Goal: Task Accomplishment & Management: Use online tool/utility

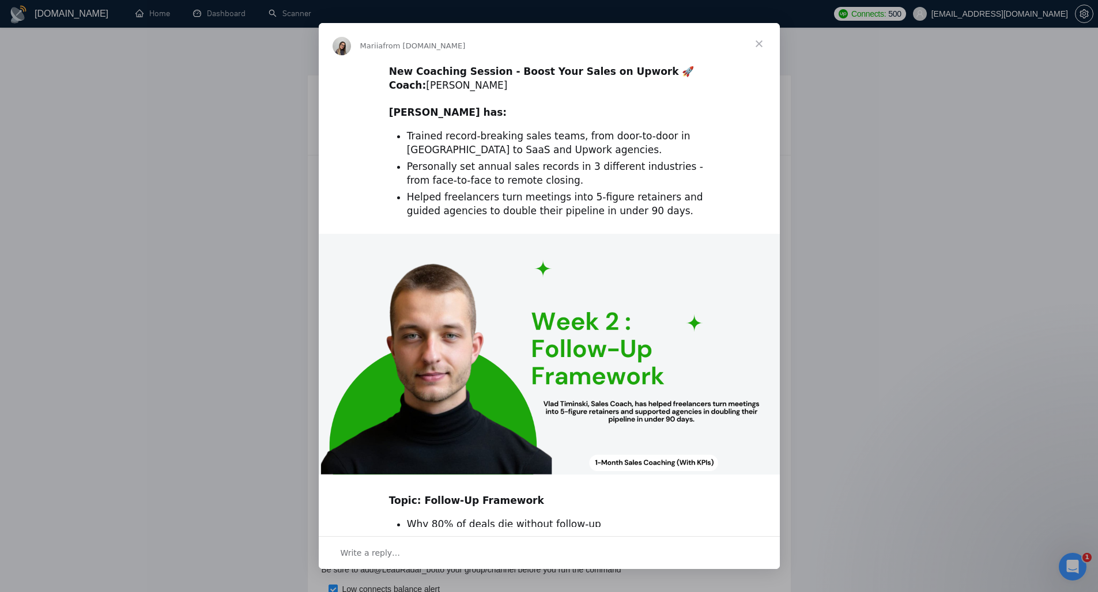
click at [755, 44] on span "Close" at bounding box center [758, 43] width 41 height 41
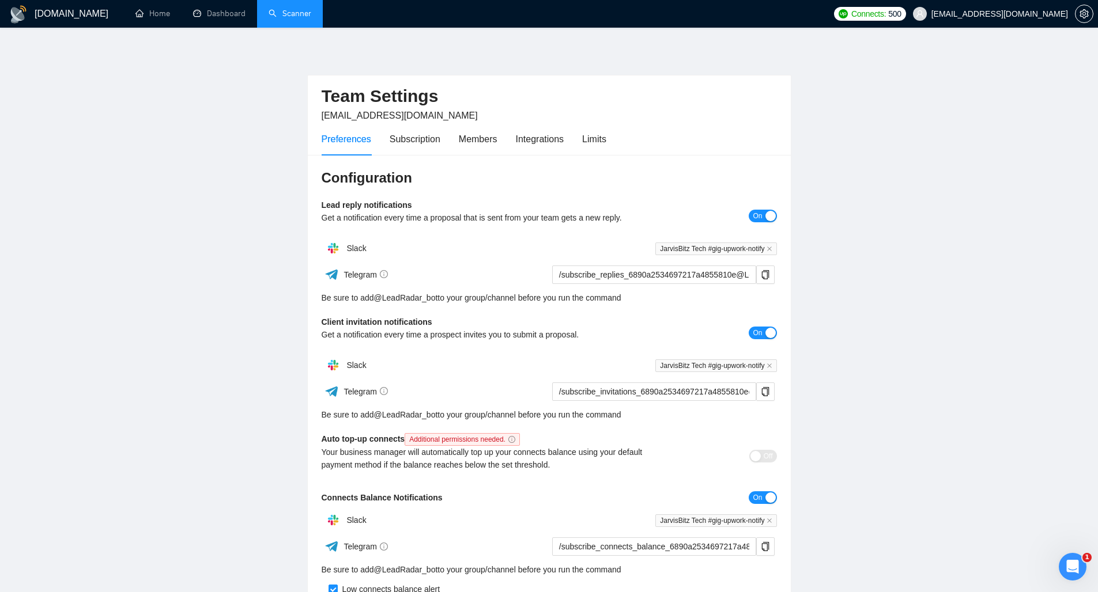
click at [311, 14] on link "Scanner" at bounding box center [290, 14] width 43 height 10
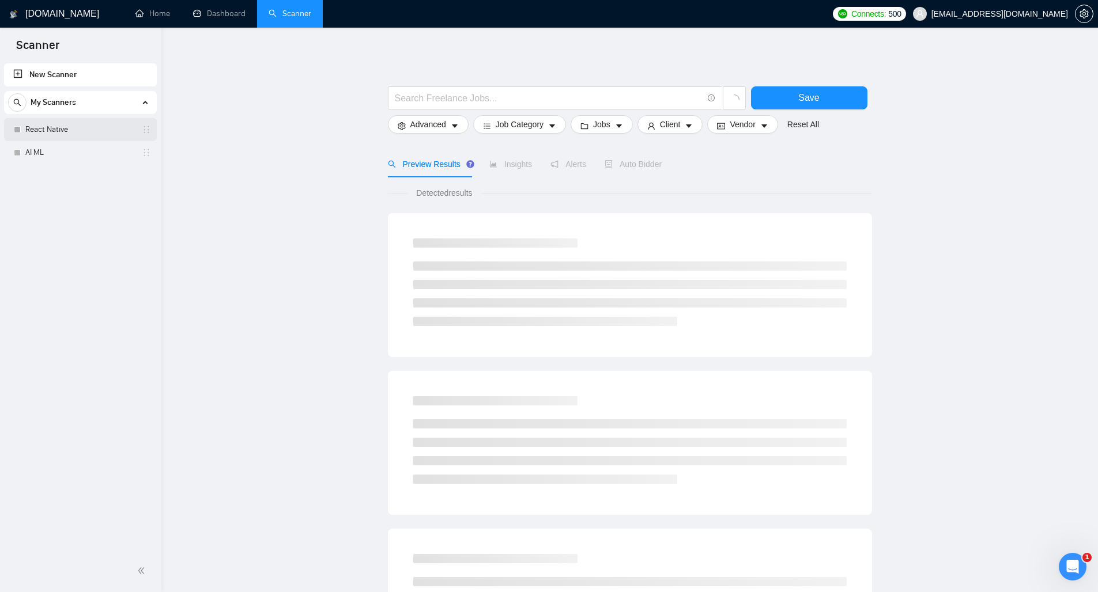
click at [62, 131] on link "React Native" at bounding box center [79, 129] width 109 height 23
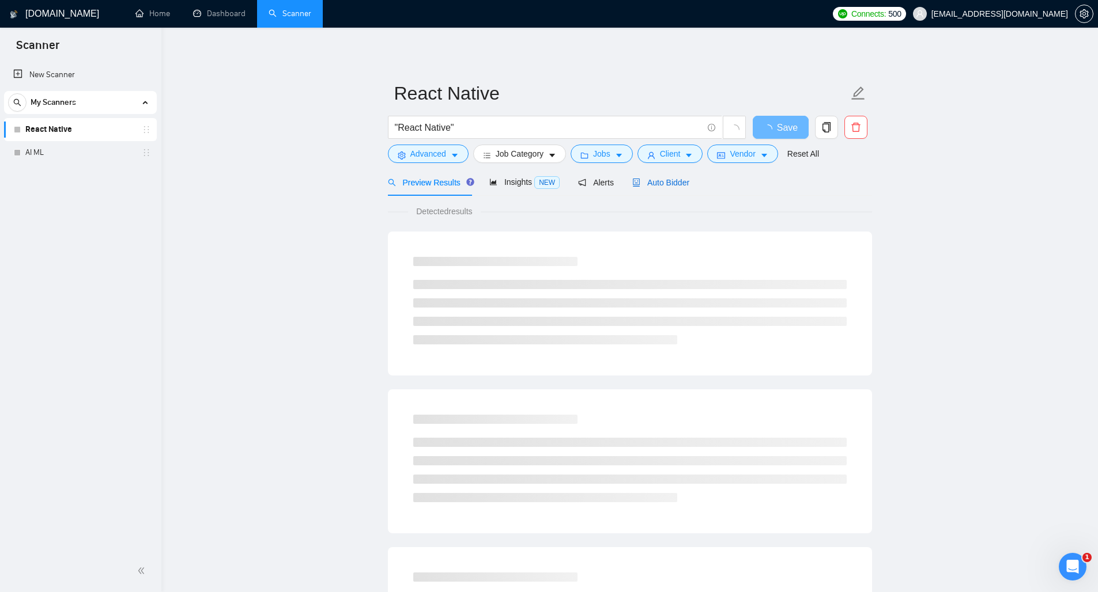
click at [664, 186] on span "Auto Bidder" at bounding box center [660, 182] width 57 height 9
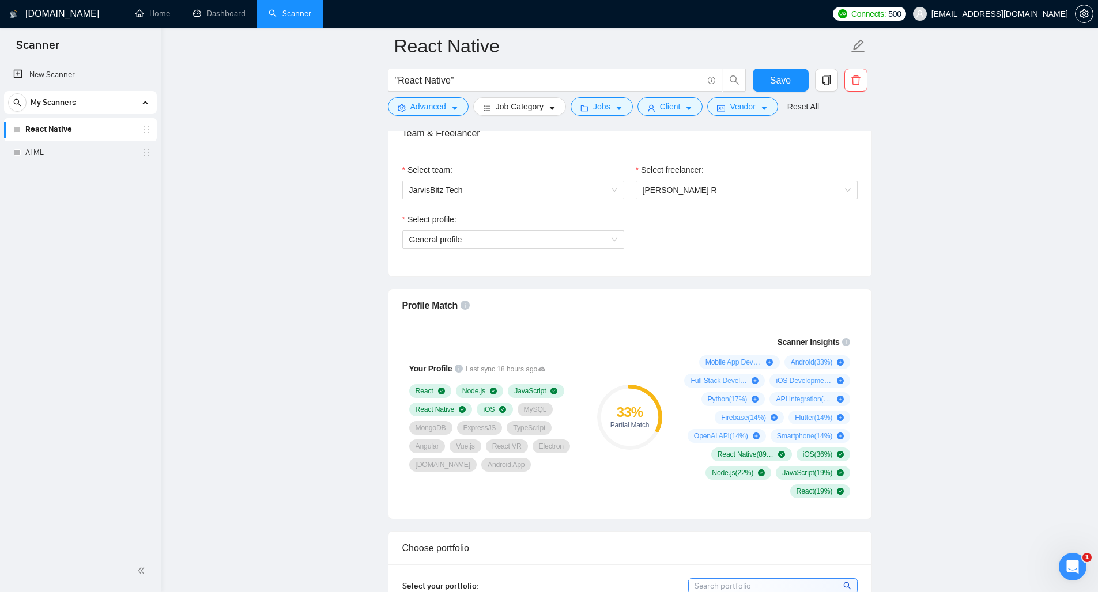
scroll to position [486, 0]
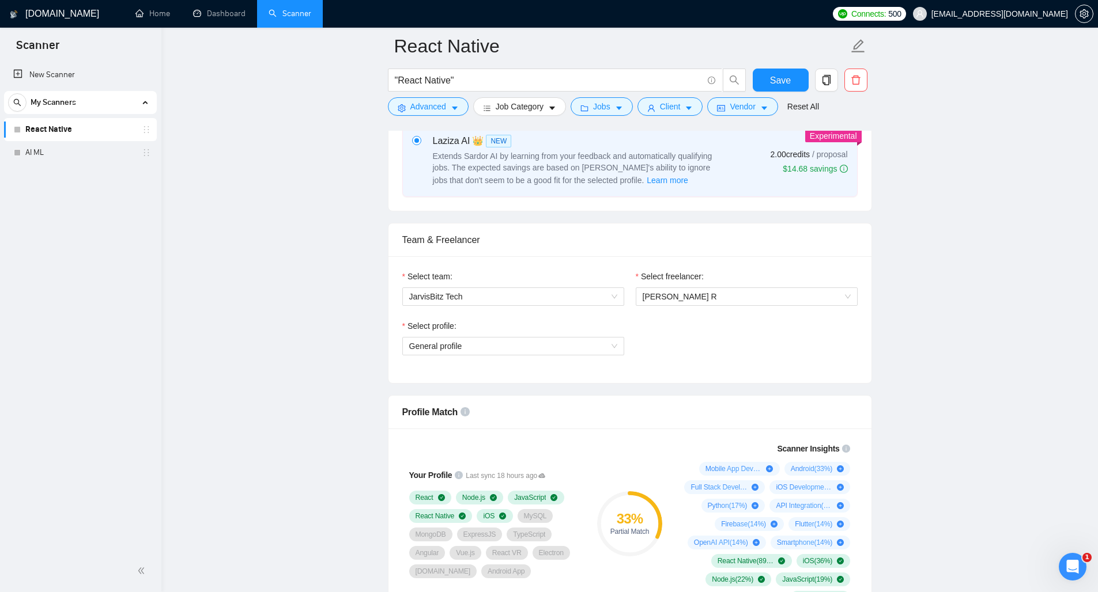
click at [582, 335] on div "Select profile:" at bounding box center [513, 328] width 222 height 17
click at [580, 343] on span "General profile" at bounding box center [513, 346] width 208 height 17
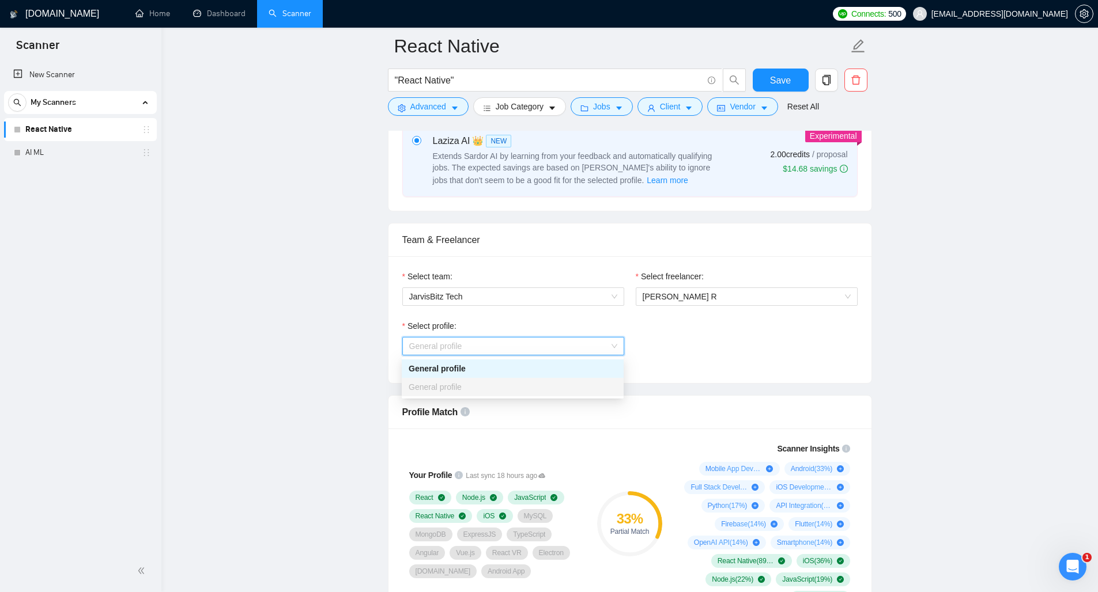
click at [447, 390] on span "General profile" at bounding box center [435, 387] width 53 height 9
click at [709, 363] on div "Select profile: General profile" at bounding box center [629, 345] width 467 height 50
click at [613, 350] on span "General profile" at bounding box center [513, 346] width 208 height 17
click at [702, 349] on div "Select profile: General profile" at bounding box center [629, 345] width 467 height 50
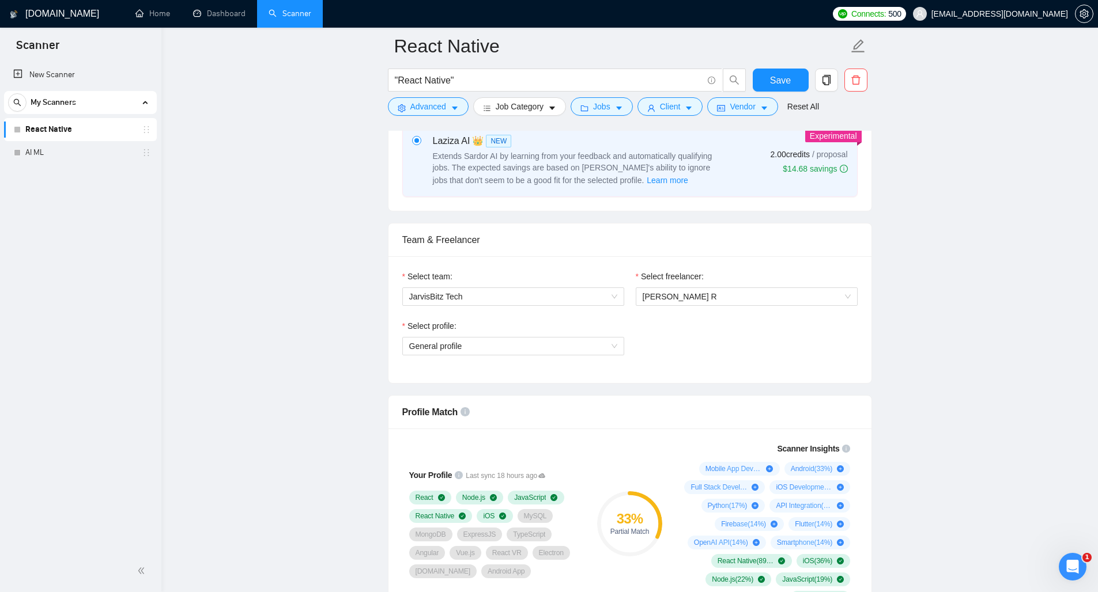
click at [627, 295] on div "Select team: JarvisBitz Tech" at bounding box center [512, 295] width 233 height 50
click at [594, 292] on span "JarvisBitz Tech" at bounding box center [513, 296] width 208 height 17
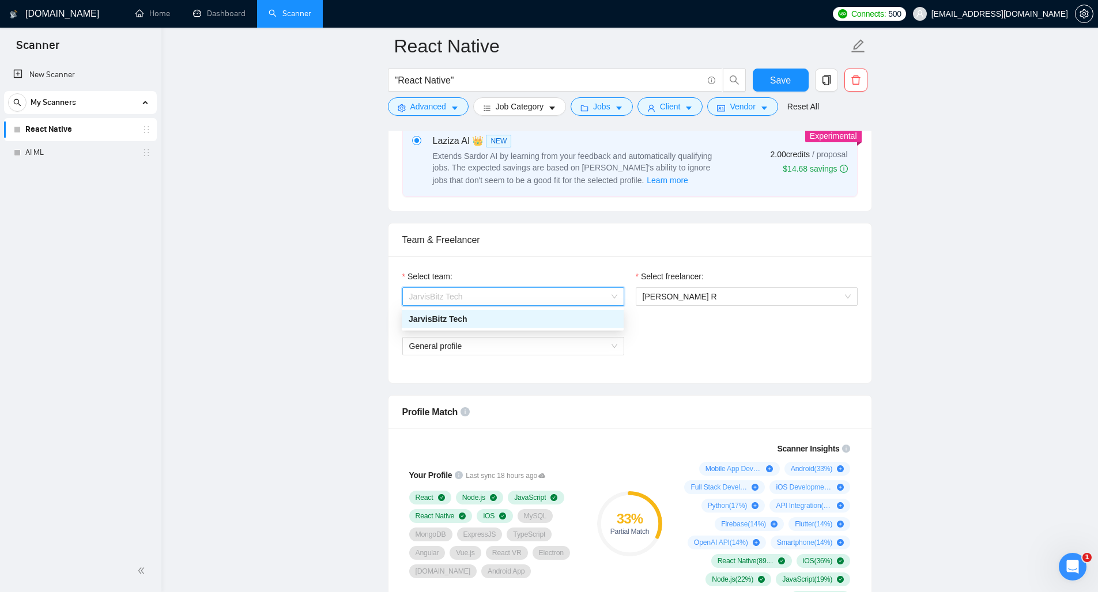
click at [686, 327] on div "Select profile: General profile" at bounding box center [629, 345] width 467 height 50
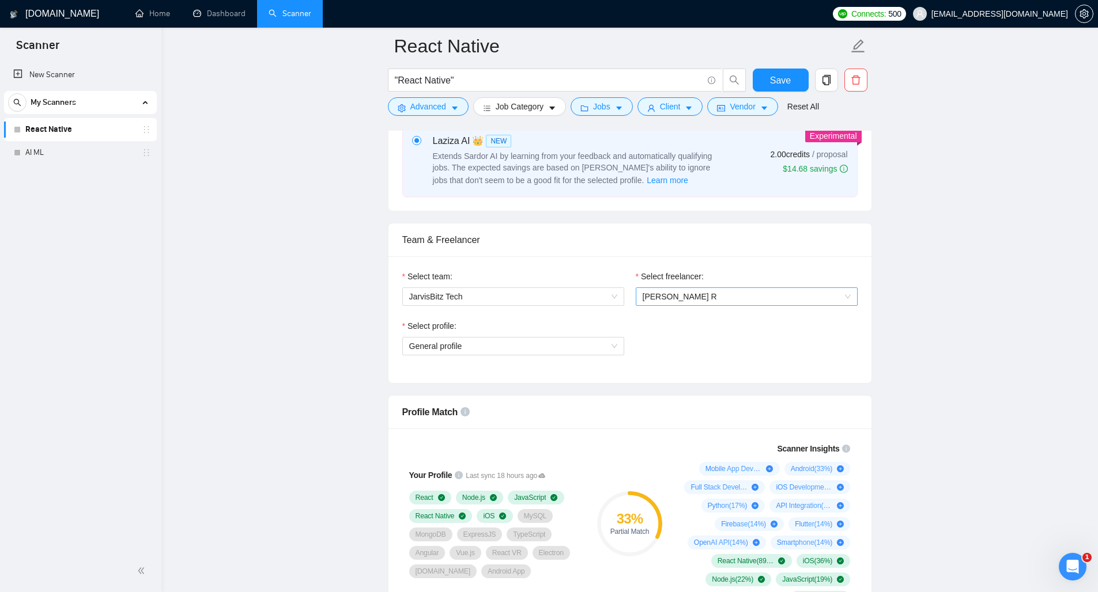
click at [683, 296] on span "Mridul R" at bounding box center [746, 296] width 208 height 17
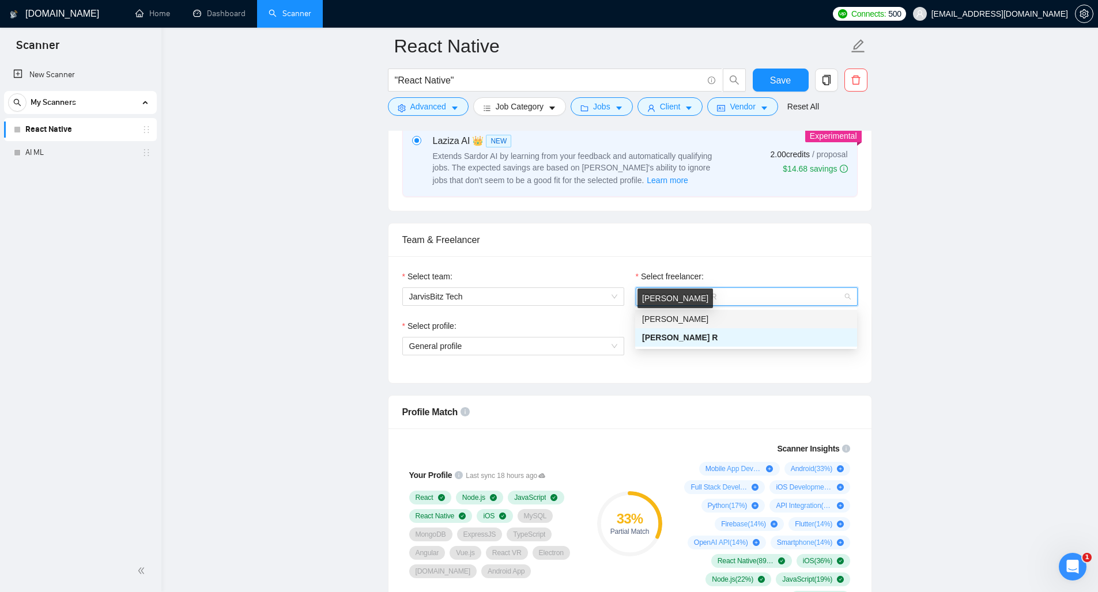
click at [667, 320] on span "Suresh Borad" at bounding box center [675, 319] width 66 height 9
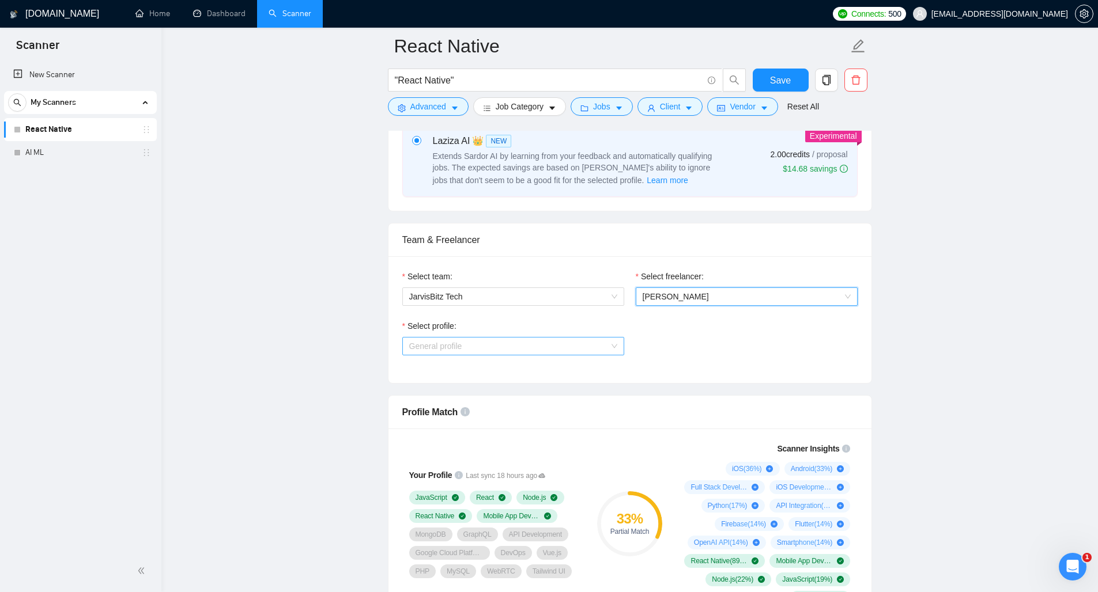
click at [606, 345] on span "General profile" at bounding box center [513, 346] width 208 height 17
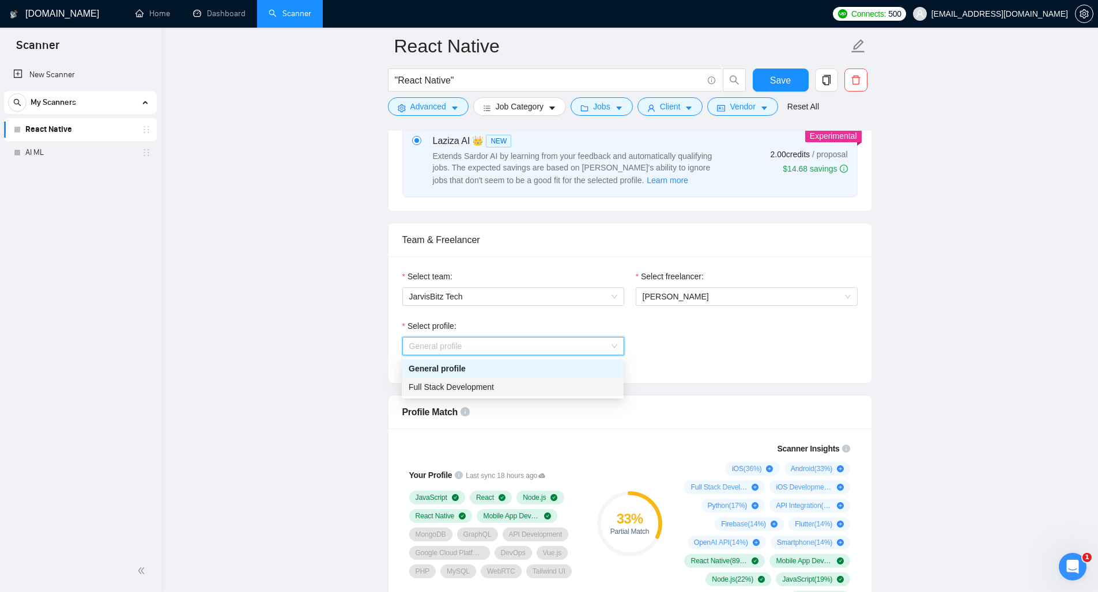
click at [538, 387] on div "Full Stack Development" at bounding box center [513, 387] width 208 height 13
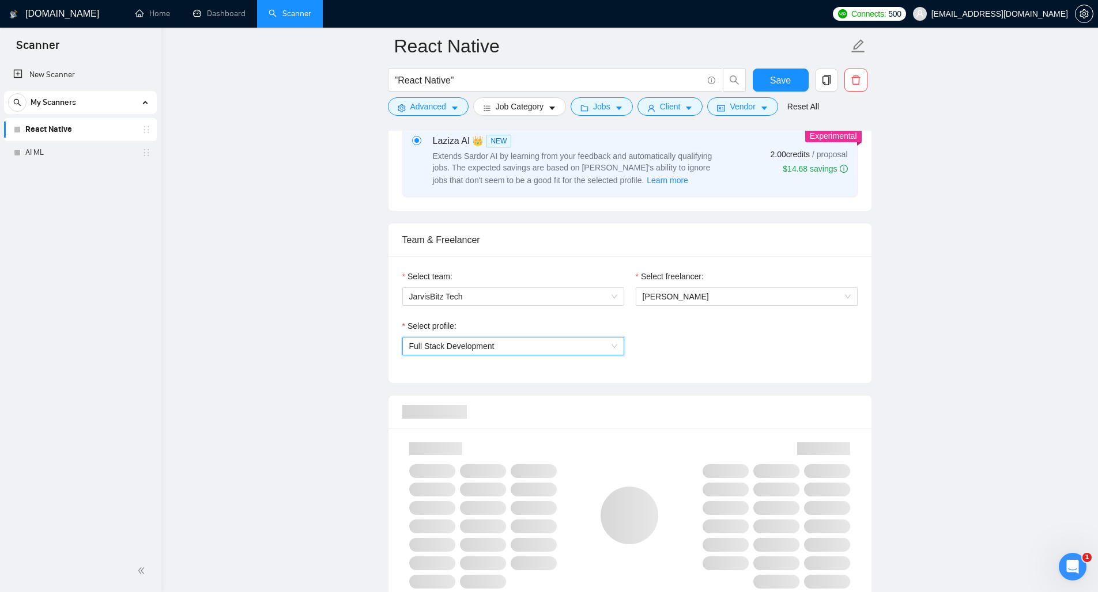
click at [699, 362] on div "Select profile: 1110580755107926016 Full Stack Development" at bounding box center [629, 345] width 467 height 50
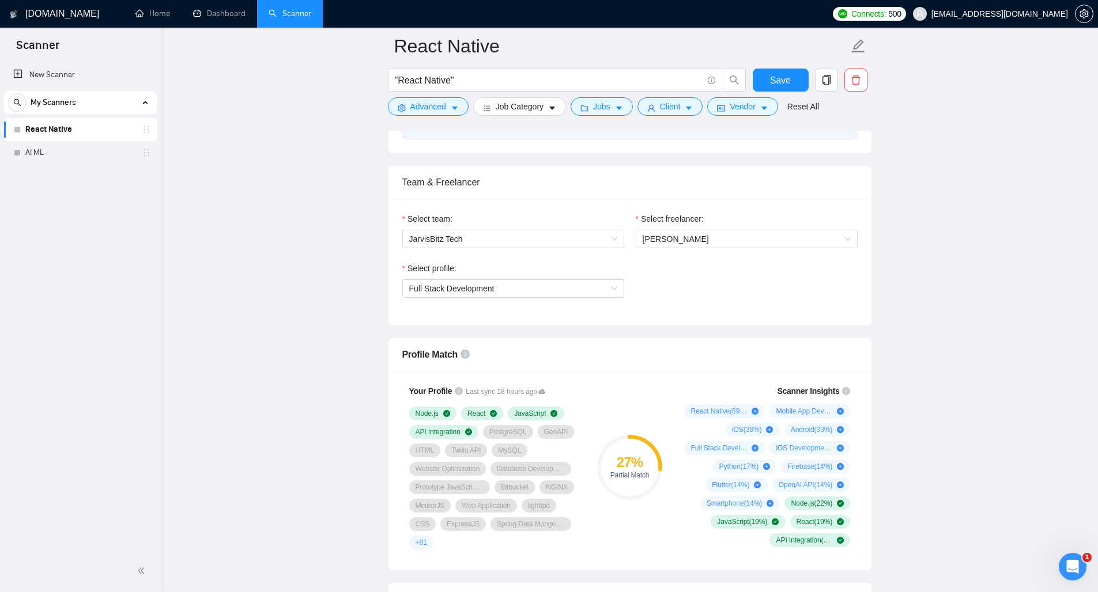
scroll to position [545, 0]
click at [420, 543] on span "+ 81" at bounding box center [421, 541] width 12 height 9
click at [614, 538] on div "27 % Partial Match" at bounding box center [629, 466] width 77 height 179
click at [717, 243] on span "Suresh Borad" at bounding box center [746, 237] width 208 height 17
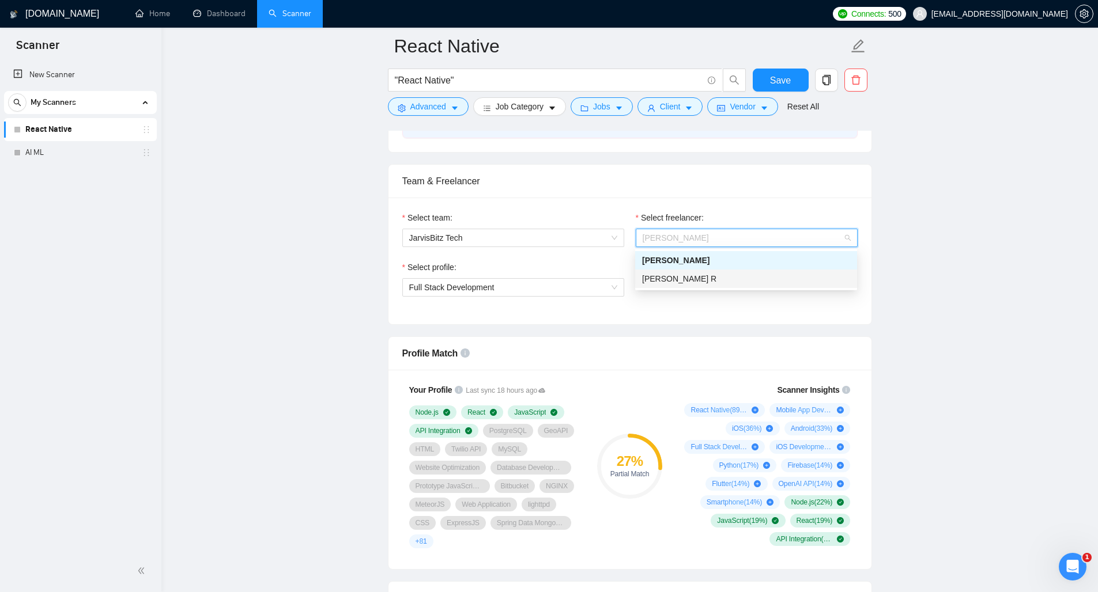
click at [685, 279] on div "Mridul R" at bounding box center [746, 279] width 208 height 13
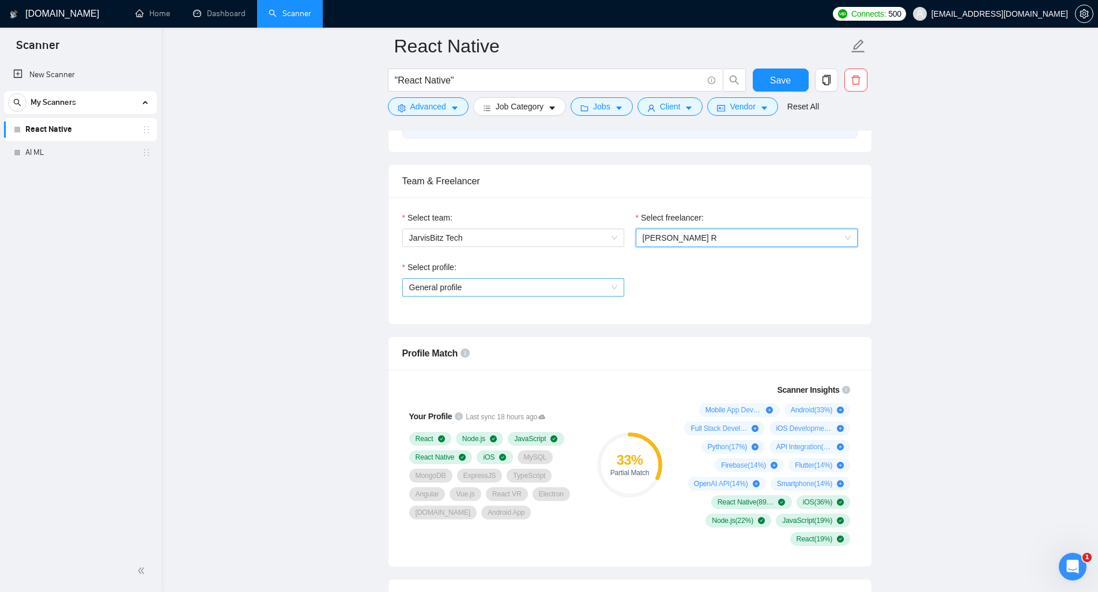
click at [617, 287] on div "General profile" at bounding box center [513, 287] width 222 height 18
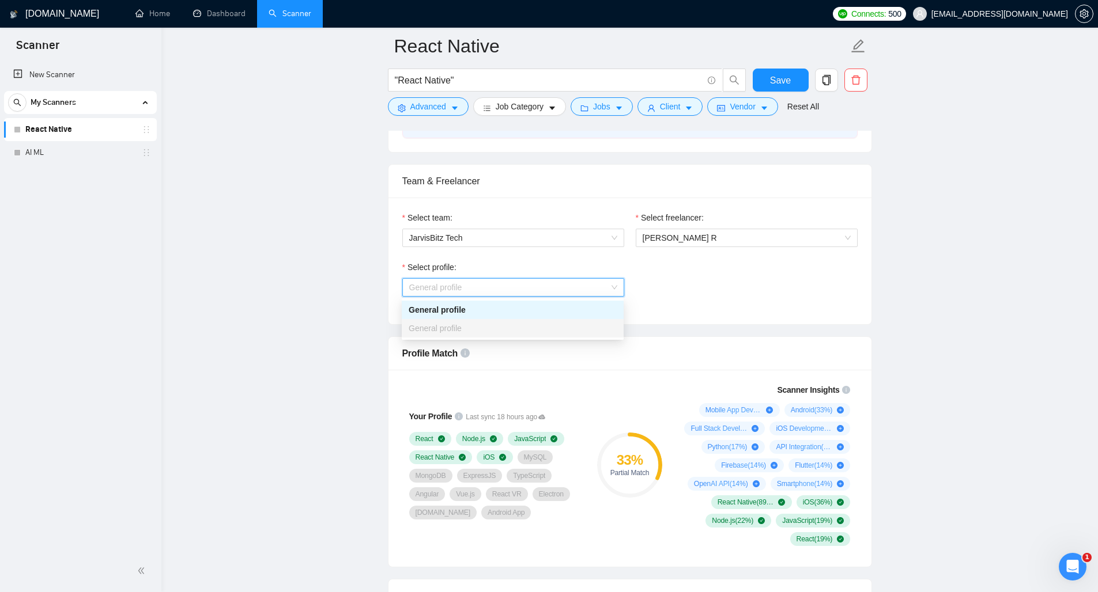
click at [552, 330] on div "General profile" at bounding box center [513, 328] width 208 height 13
click at [562, 301] on div "General profile" at bounding box center [513, 310] width 222 height 18
click at [610, 283] on span "General profile" at bounding box center [513, 287] width 208 height 17
click at [674, 296] on div "Select profile: General profile" at bounding box center [629, 286] width 467 height 50
click at [617, 288] on span "General profile" at bounding box center [513, 287] width 208 height 17
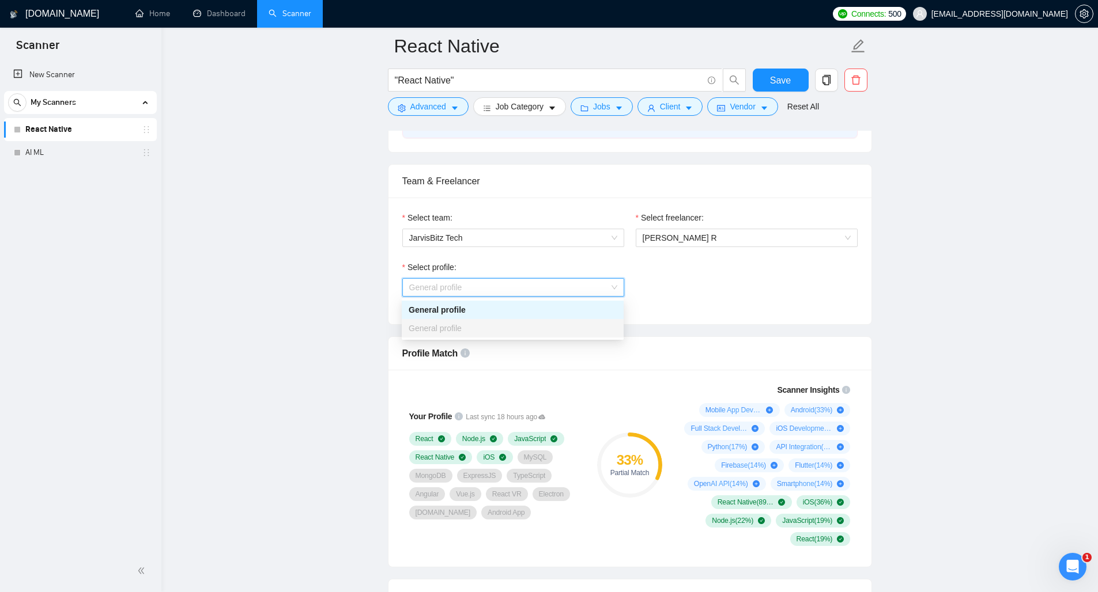
click at [678, 290] on div "Select profile: General profile" at bounding box center [629, 286] width 467 height 50
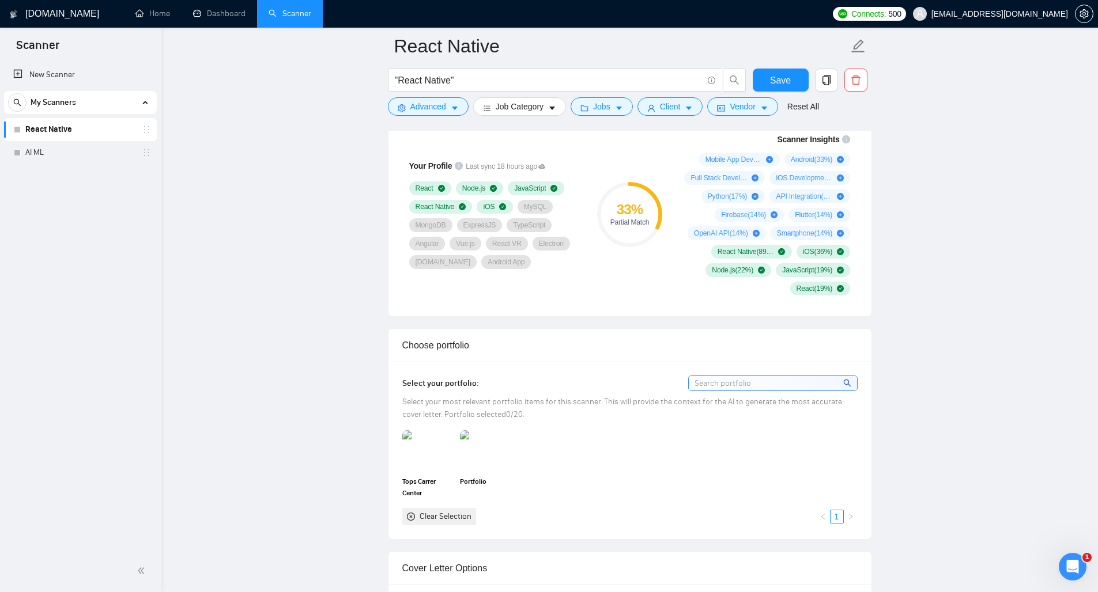
scroll to position [661, 0]
